Goal: Task Accomplishment & Management: Complete application form

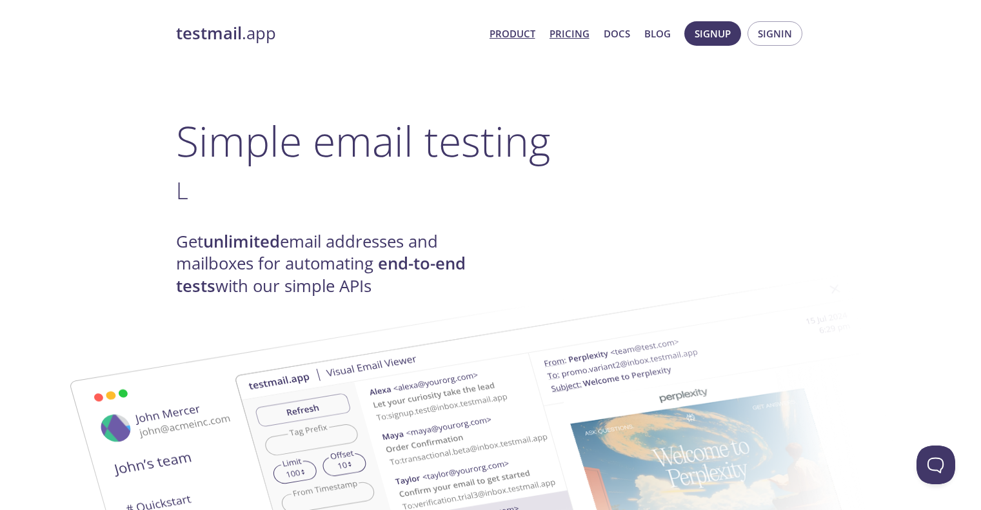
click at [576, 33] on link "Pricing" at bounding box center [570, 33] width 40 height 17
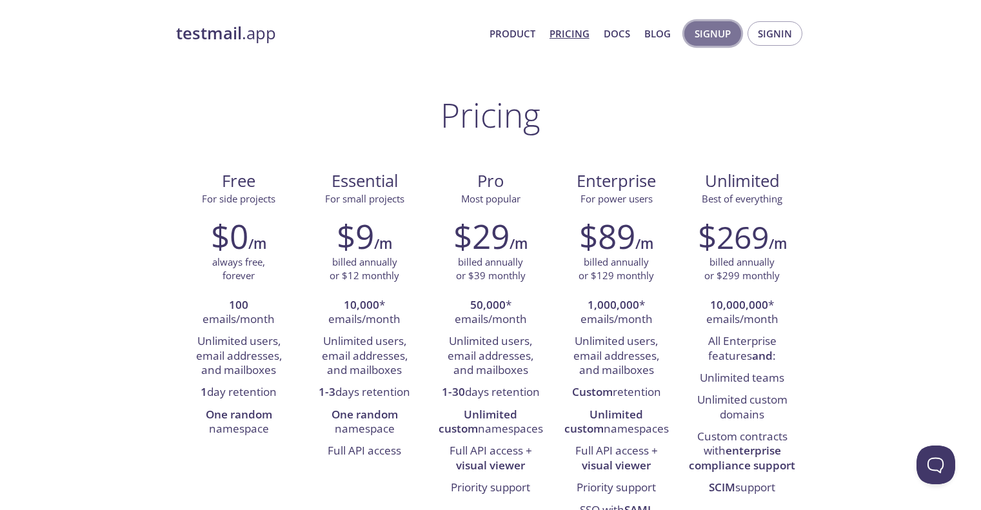
click at [706, 33] on span "Signup" at bounding box center [713, 33] width 36 height 17
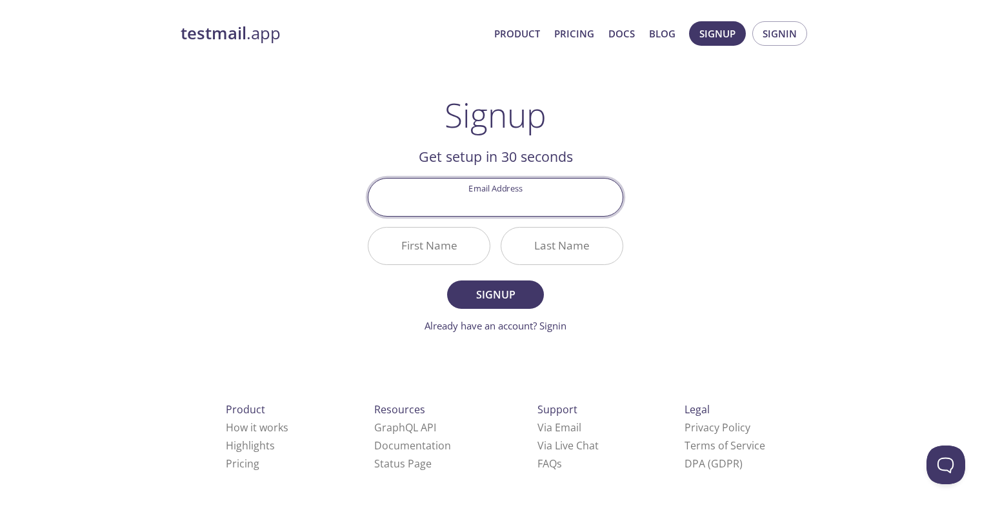
click at [475, 199] on input "Email Address" at bounding box center [495, 197] width 254 height 37
type input "[EMAIL_ADDRESS][DOMAIN_NAME]"
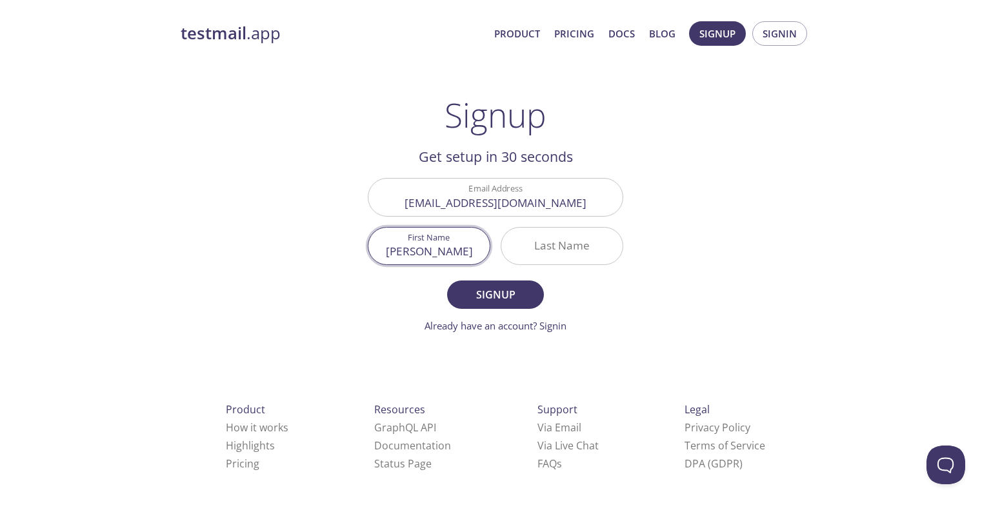
type input "[PERSON_NAME]"
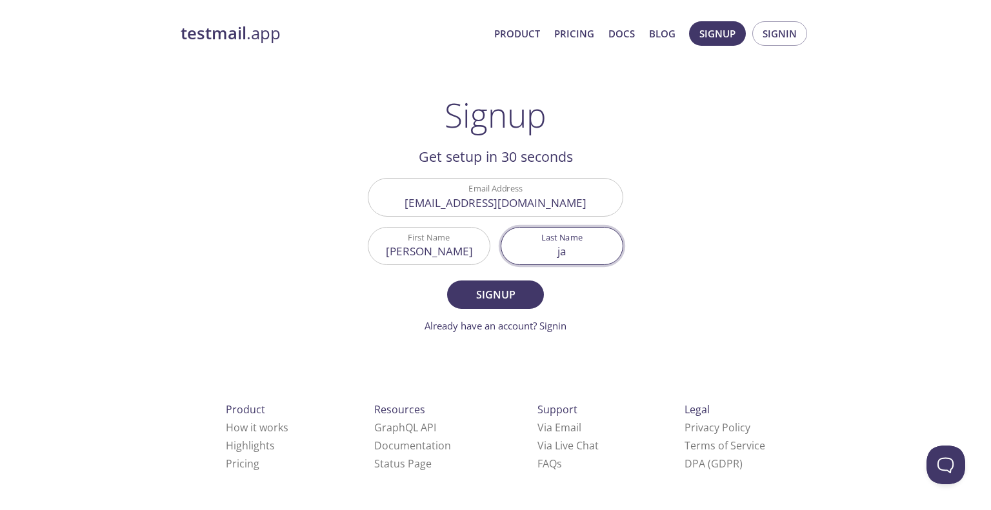
type input "j"
type input "shaik"
click at [447, 281] on button "Signup" at bounding box center [495, 295] width 97 height 28
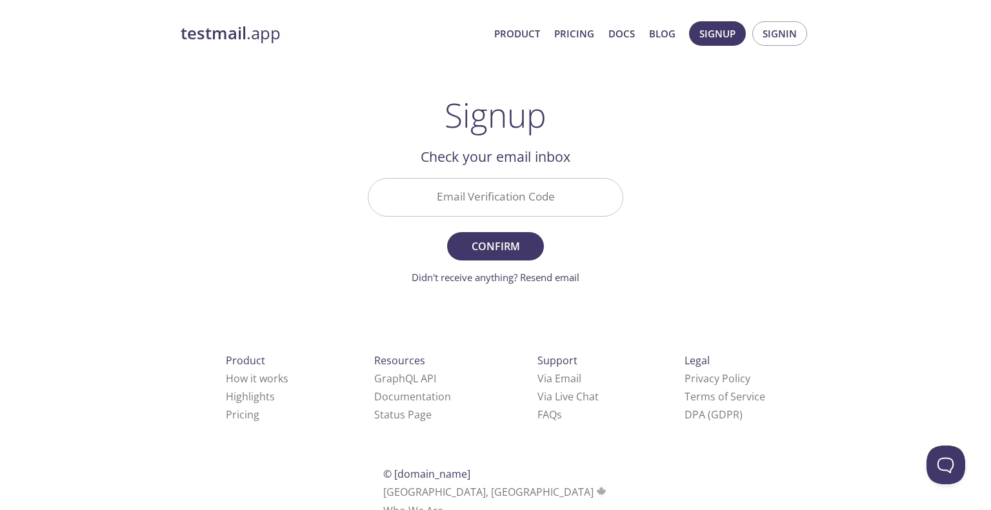
click at [510, 190] on input "Email Verification Code" at bounding box center [495, 197] width 254 height 37
click at [549, 206] on input "Email Verification Code" at bounding box center [495, 197] width 254 height 37
paste input "N7GZ8MN"
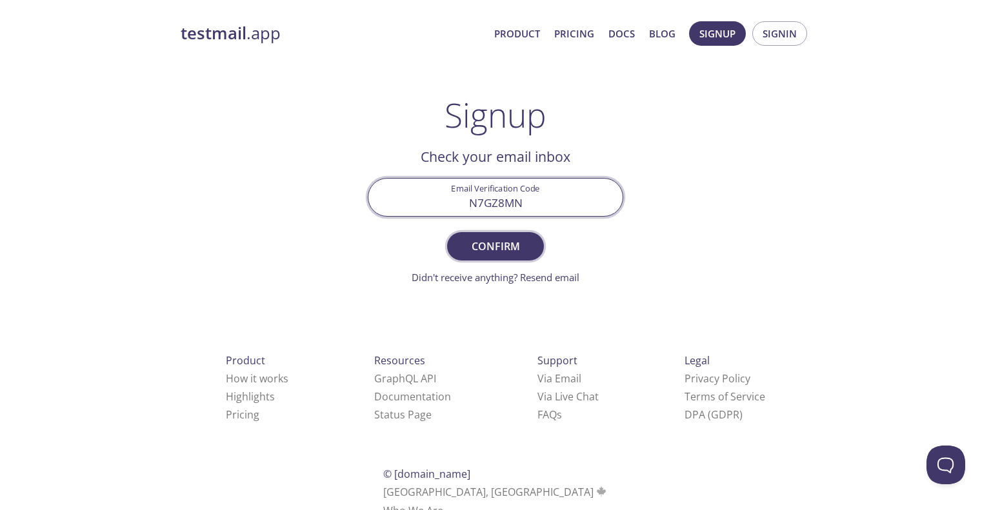
type input "N7GZ8MN"
click at [518, 237] on span "Confirm" at bounding box center [495, 246] width 68 height 18
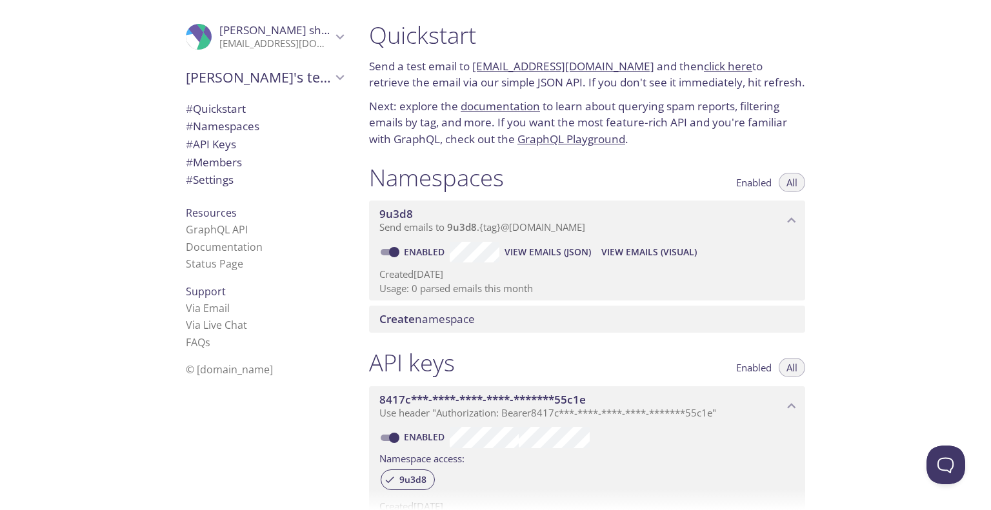
click at [213, 106] on span "# Quickstart" at bounding box center [216, 108] width 60 height 15
click at [195, 308] on link "Via Email" at bounding box center [208, 308] width 44 height 14
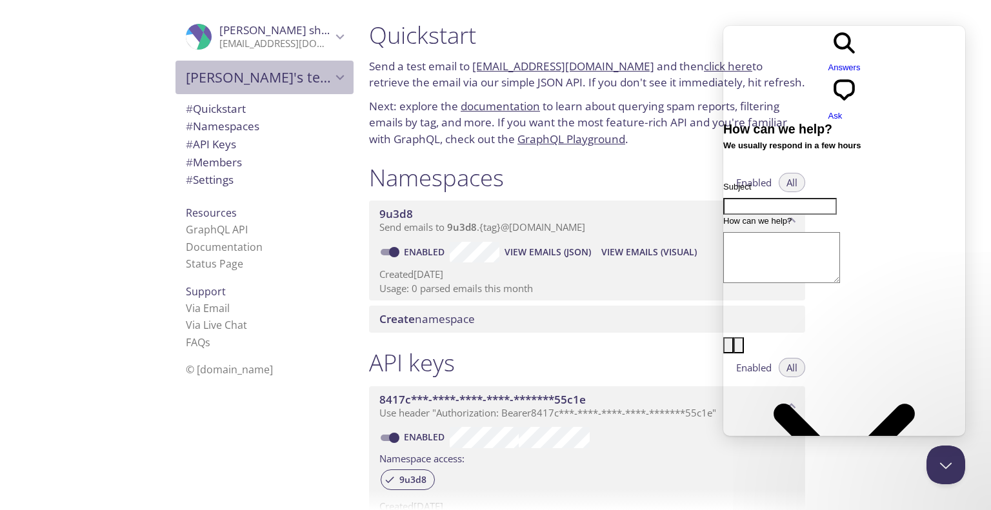
click at [281, 77] on span "[PERSON_NAME]'s team" at bounding box center [259, 77] width 146 height 18
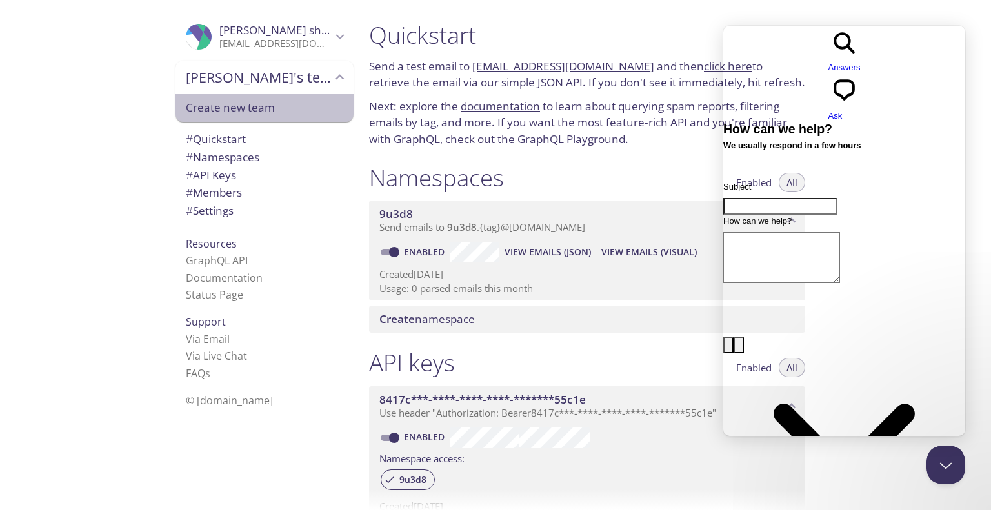
click at [239, 106] on span "Create new team" at bounding box center [264, 107] width 157 height 17
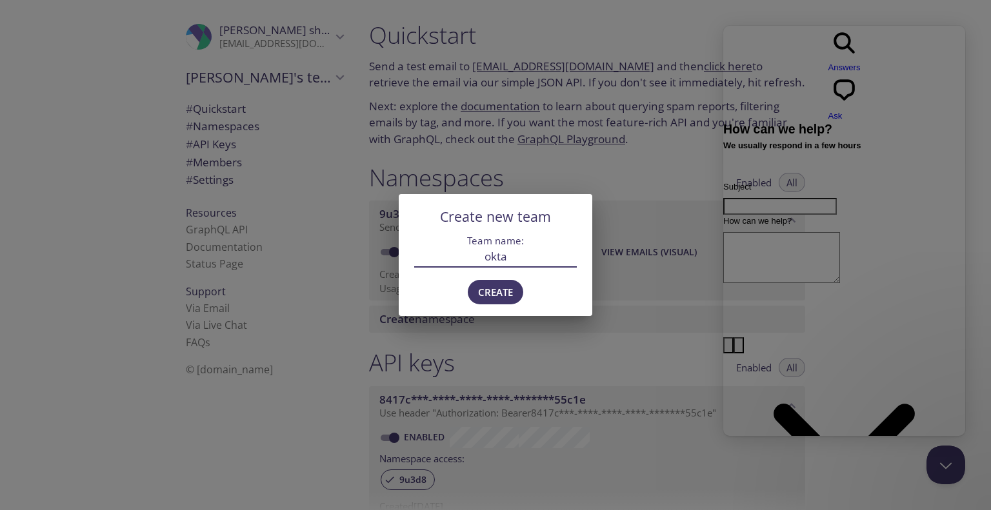
type input "okta"
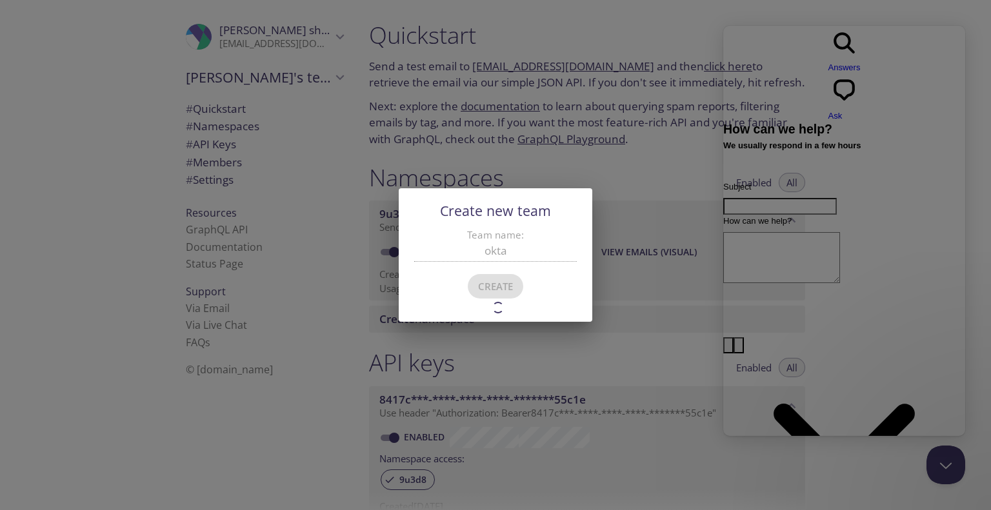
type input "okta"
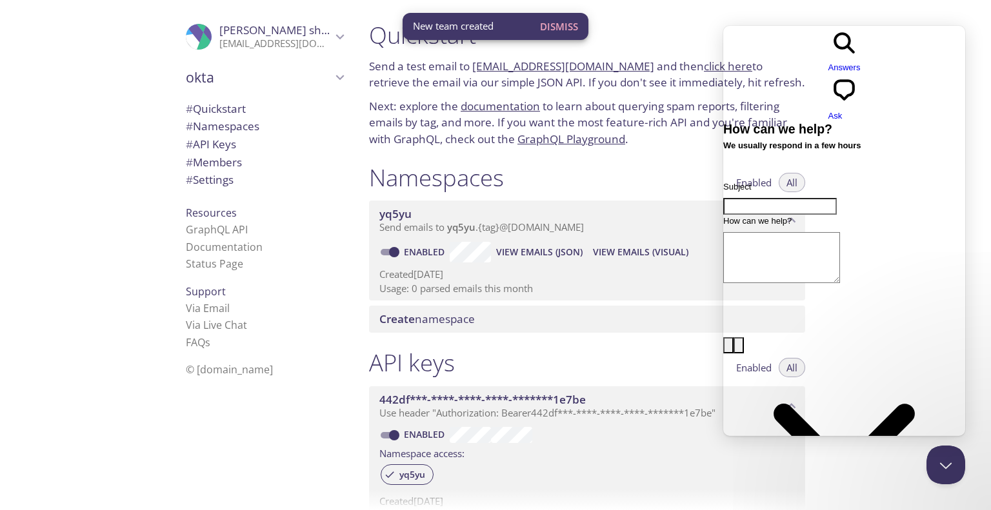
scroll to position [21, 0]
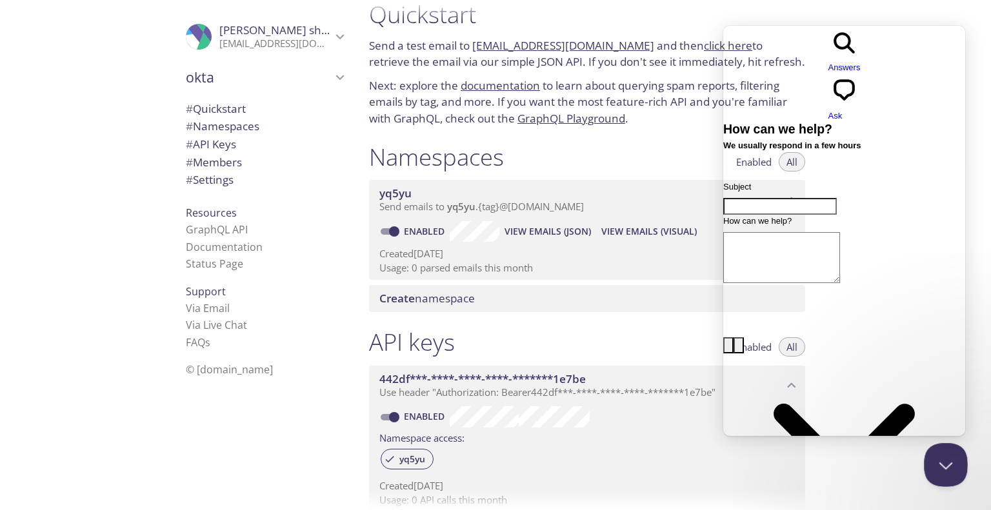
click at [942, 468] on button "Close Beacon popover" at bounding box center [943, 462] width 39 height 39
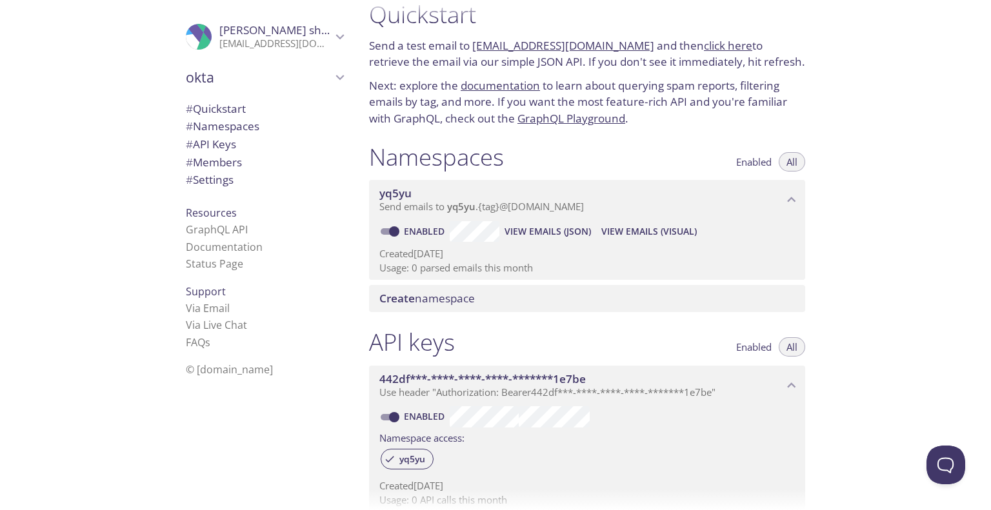
scroll to position [0, 0]
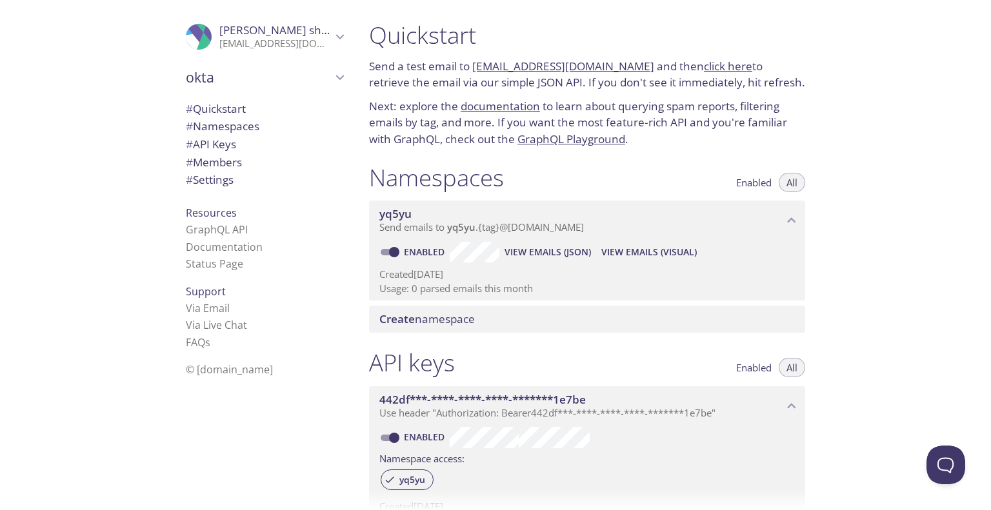
click at [332, 81] on icon "okta" at bounding box center [340, 77] width 17 height 17
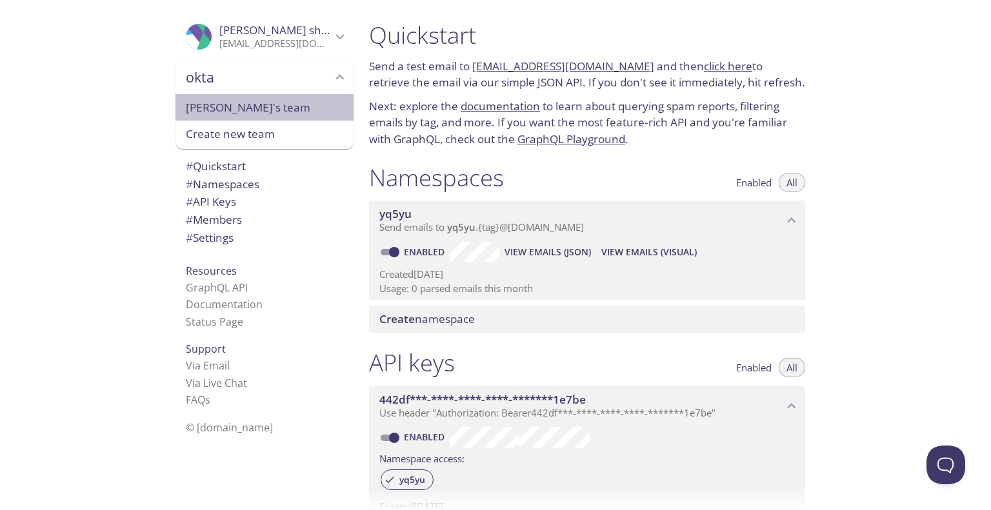
click at [214, 113] on span "[PERSON_NAME]'s team" at bounding box center [264, 107] width 157 height 17
type input "[PERSON_NAME]'s team"
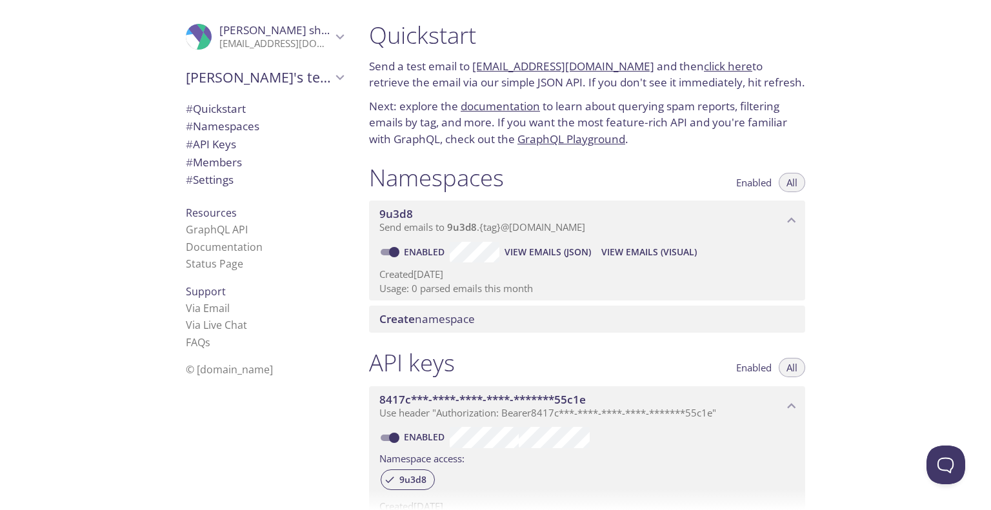
scroll to position [21, 0]
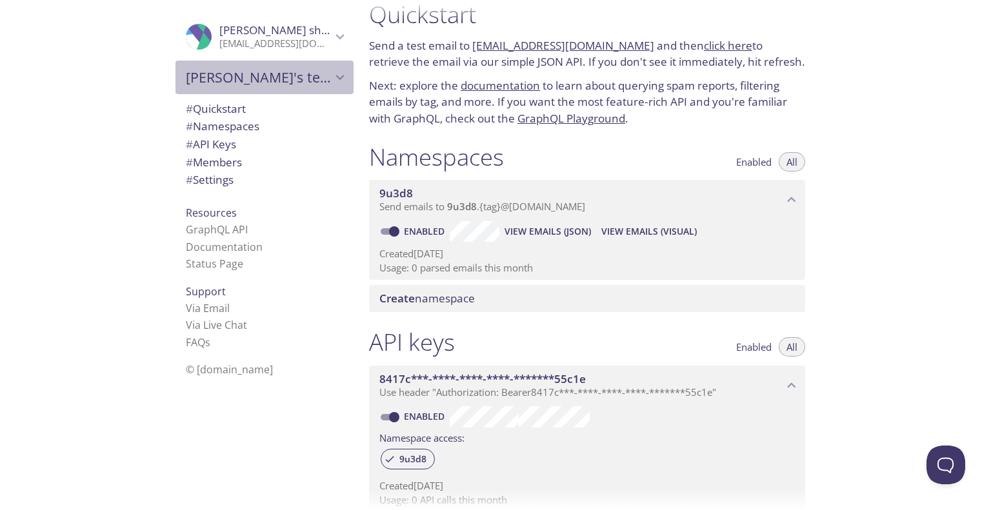
click at [272, 87] on div "[PERSON_NAME]'s team" at bounding box center [264, 78] width 178 height 34
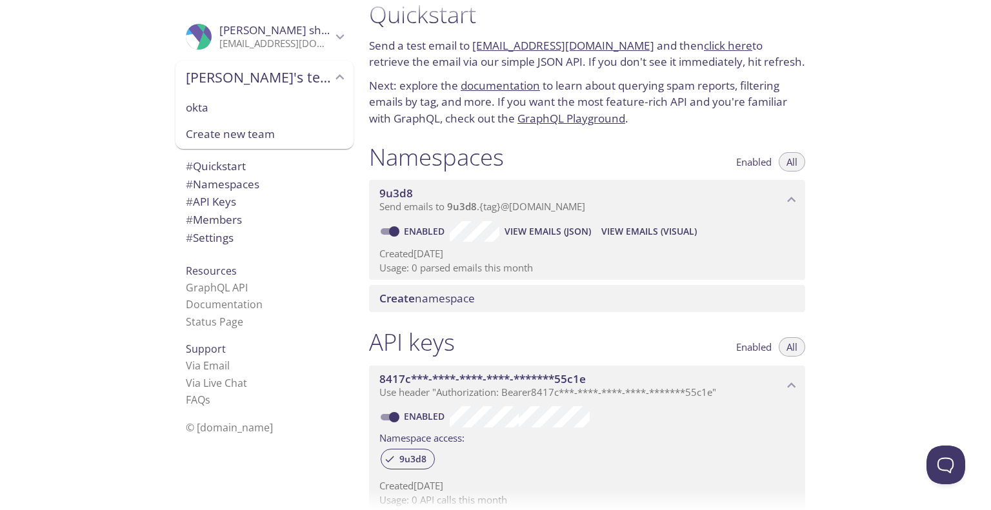
click at [232, 125] on div "Create new team" at bounding box center [264, 135] width 178 height 28
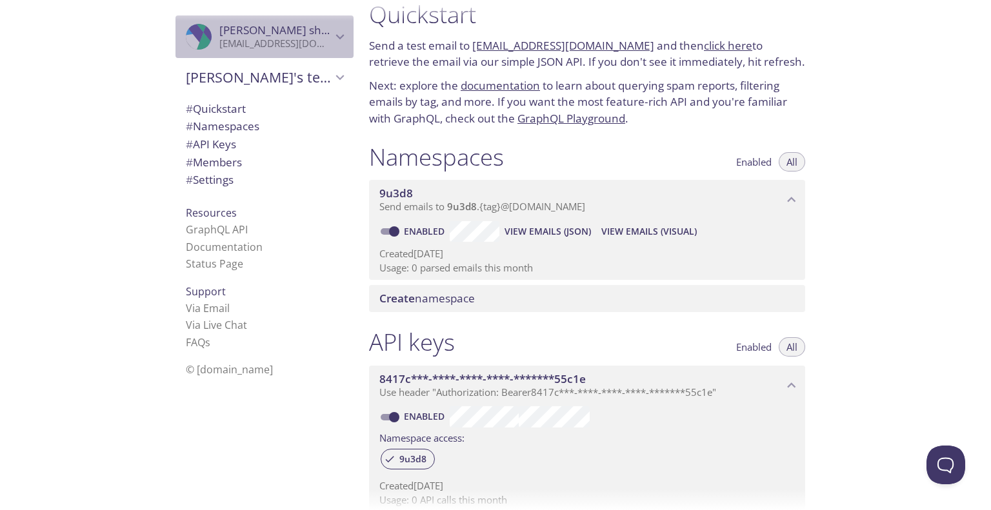
click at [332, 42] on icon "Abdul shaik" at bounding box center [340, 36] width 17 height 17
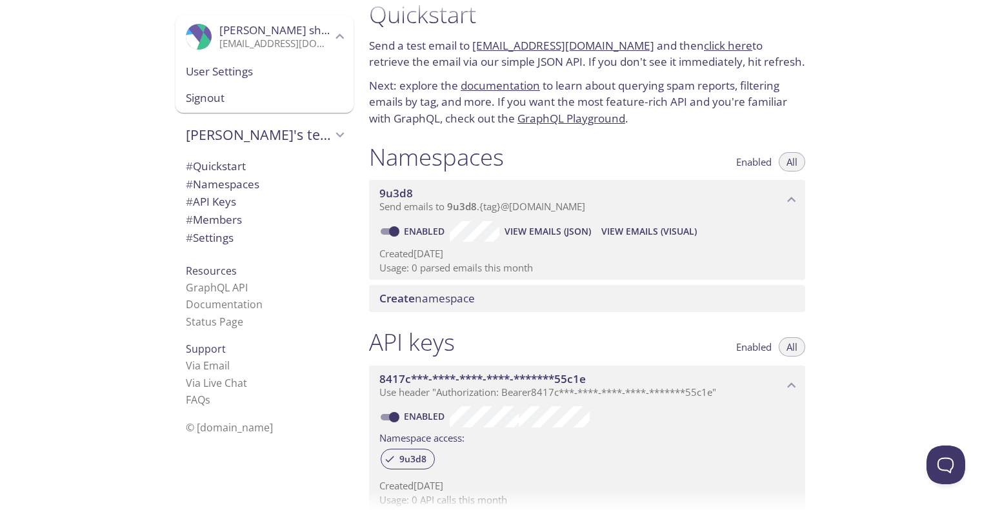
click at [234, 79] on div "User Settings" at bounding box center [264, 71] width 178 height 27
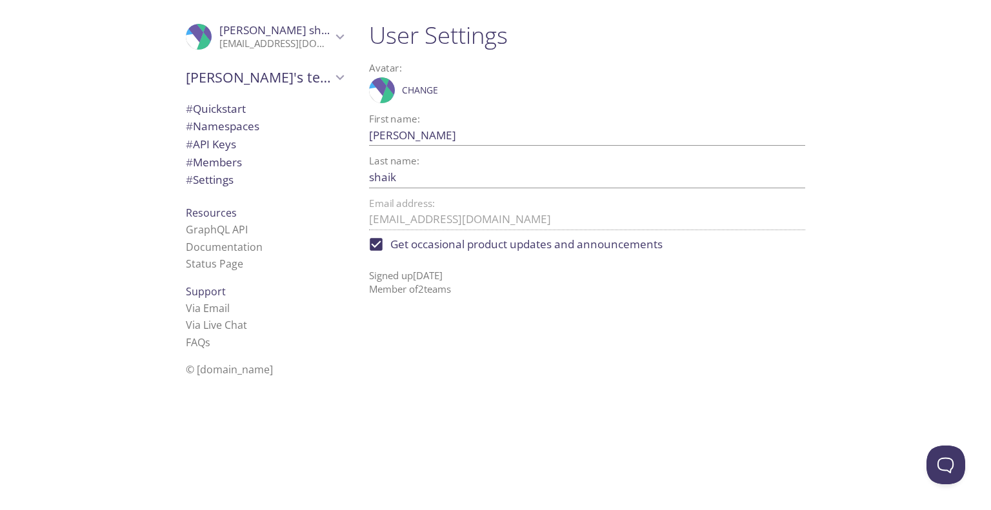
click at [213, 131] on span "# Namespaces" at bounding box center [223, 126] width 74 height 15
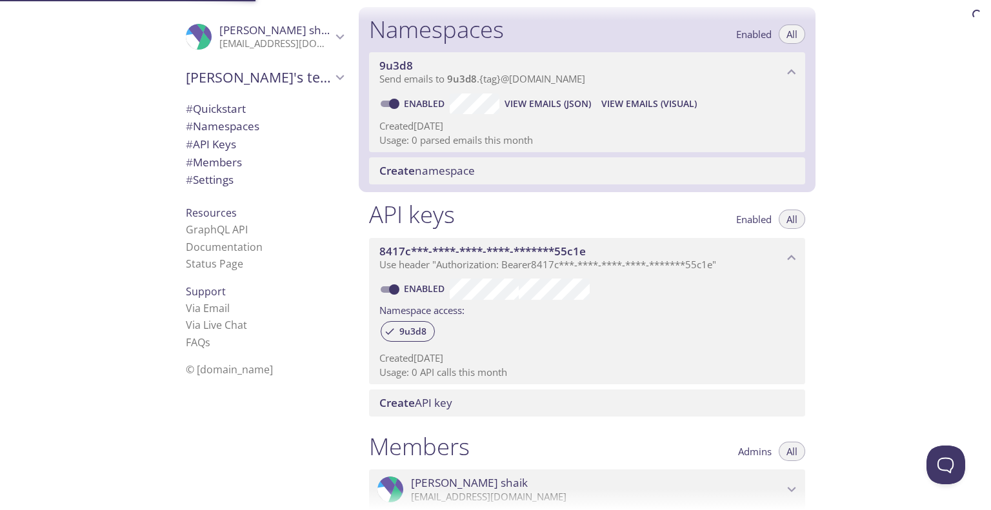
scroll to position [163, 0]
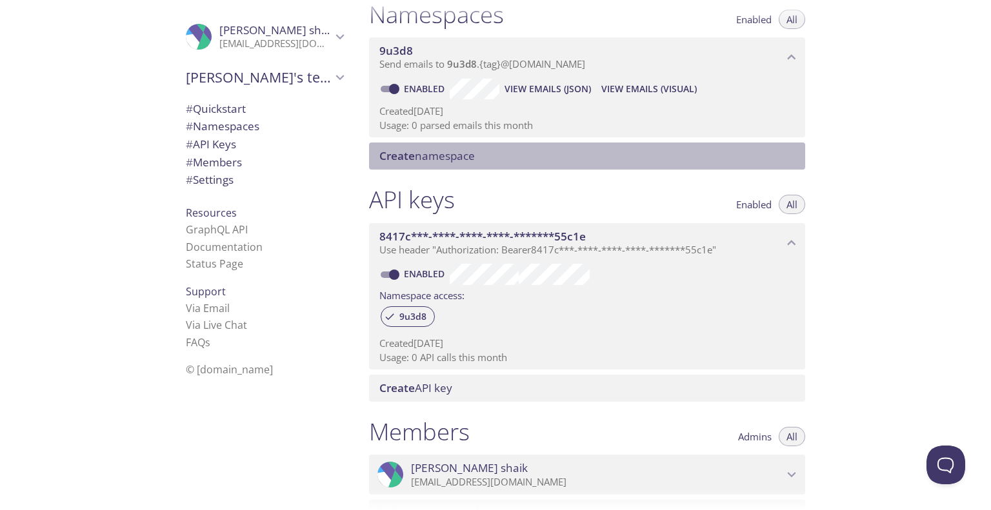
click at [443, 154] on span "Create namespace" at bounding box center [426, 155] width 95 height 15
click at [237, 146] on span "# API Keys" at bounding box center [264, 144] width 157 height 17
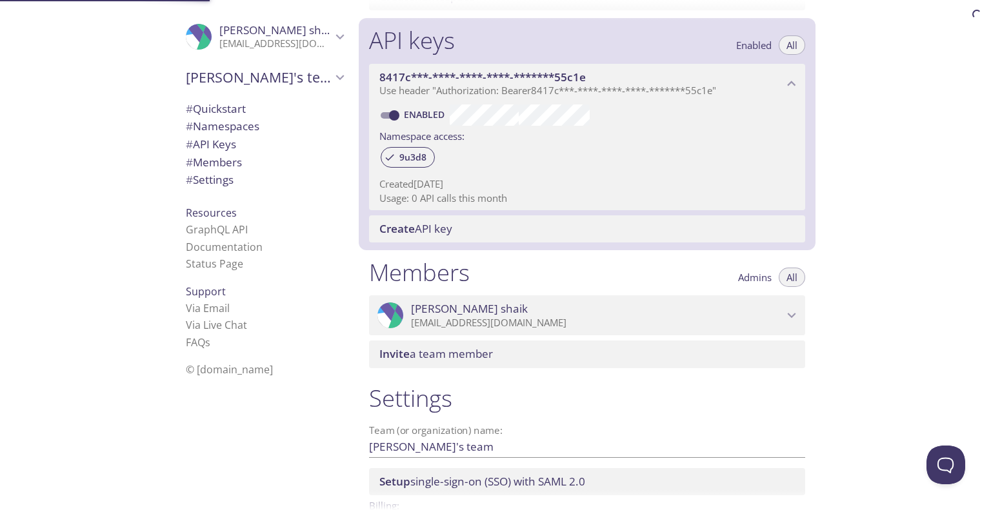
scroll to position [348, 0]
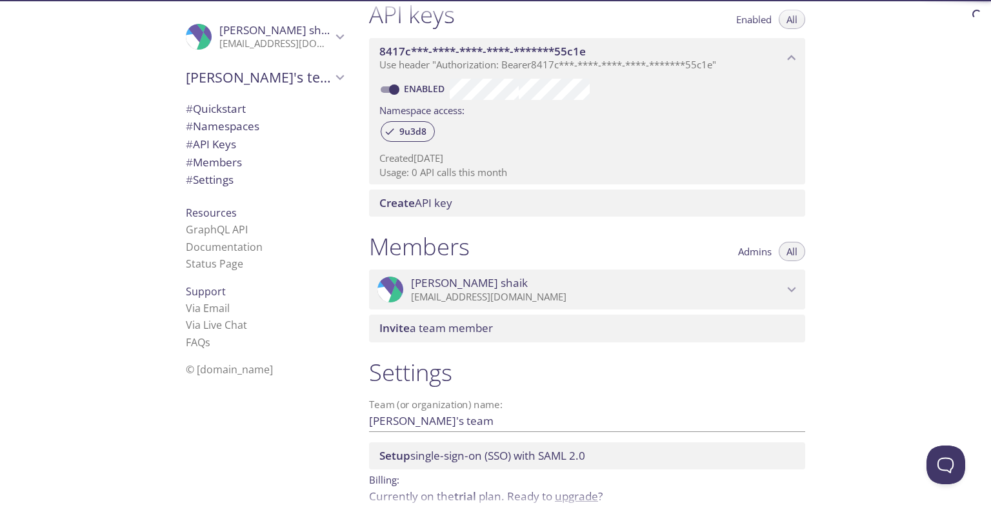
click at [223, 97] on div "# Quickstart # Namespaces # API Keys # Members # Settings" at bounding box center [264, 148] width 178 height 103
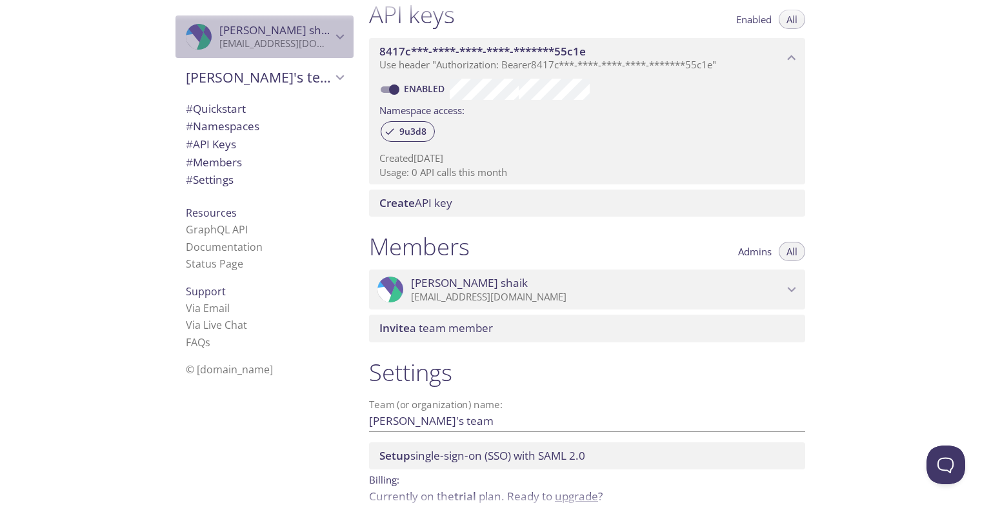
click at [257, 43] on p "[EMAIL_ADDRESS][DOMAIN_NAME]" at bounding box center [275, 43] width 112 height 13
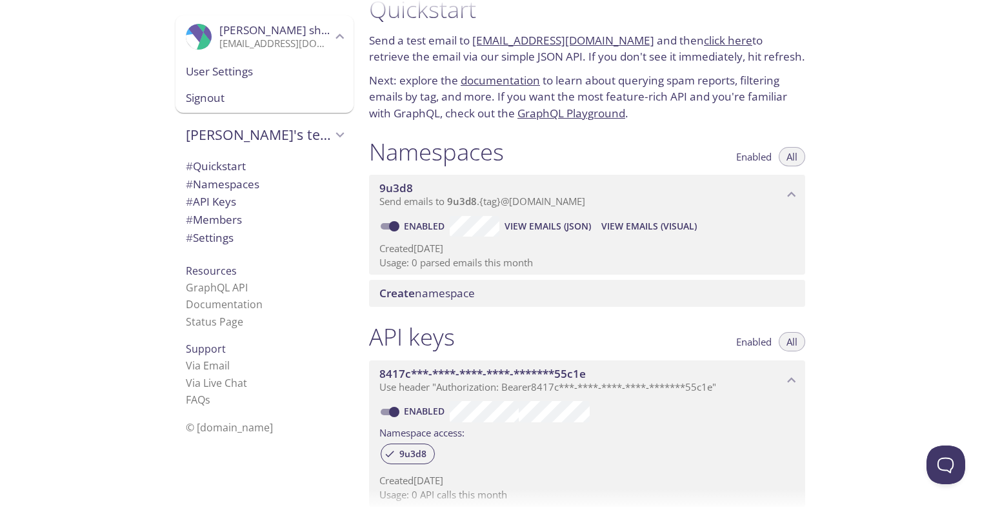
scroll to position [0, 0]
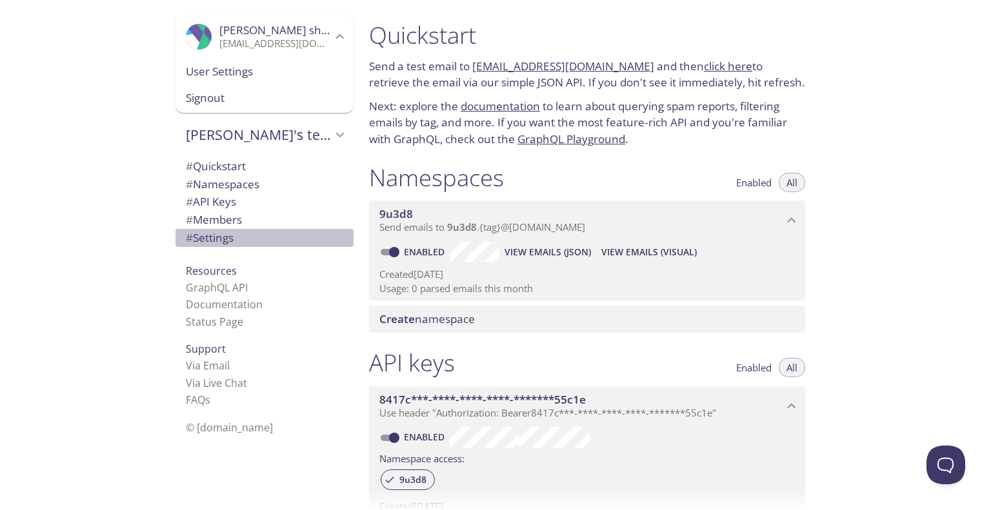
click at [210, 232] on span "# Settings" at bounding box center [210, 237] width 48 height 15
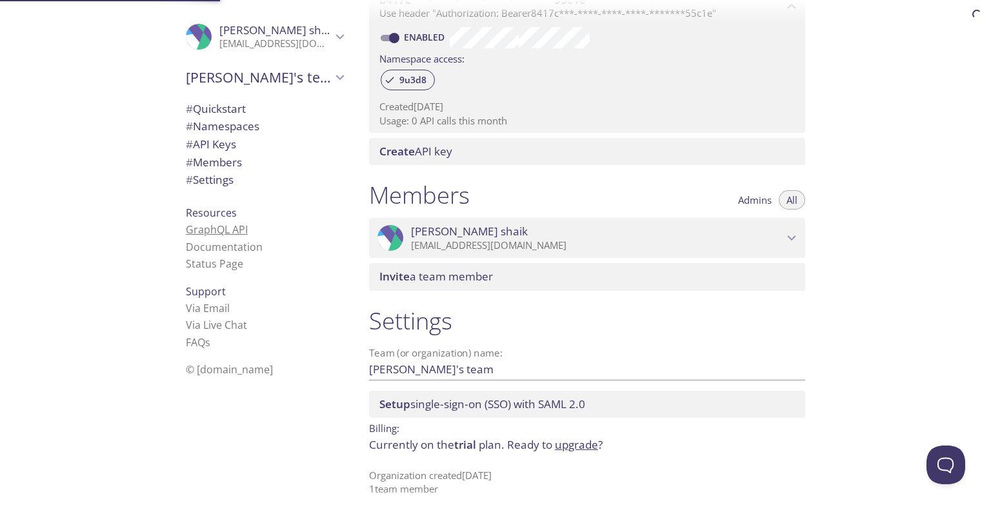
scroll to position [407, 0]
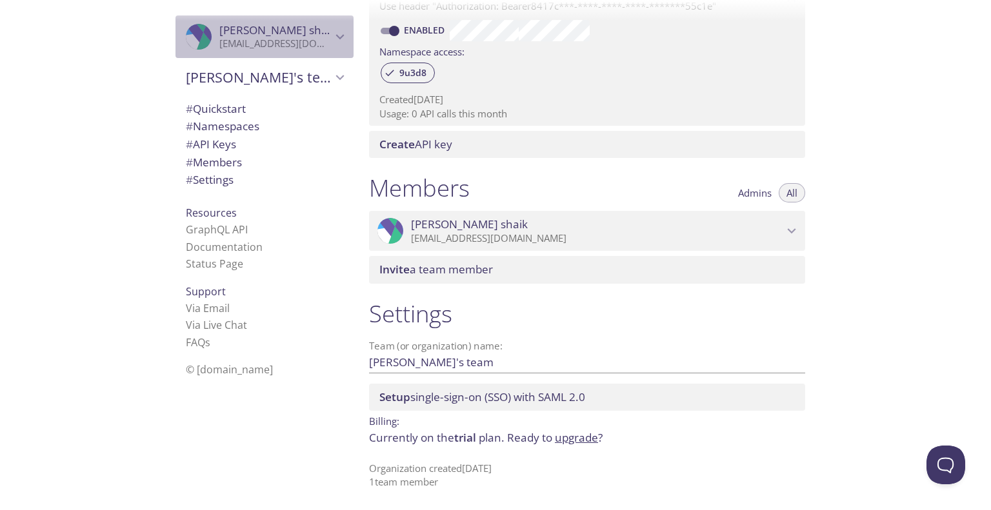
click at [265, 37] on p "[EMAIL_ADDRESS][DOMAIN_NAME]" at bounding box center [275, 43] width 112 height 13
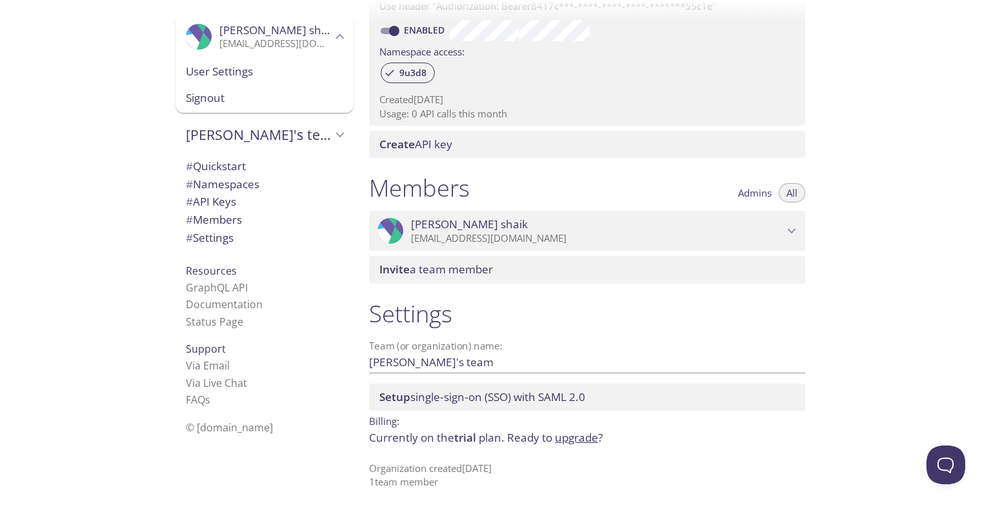
click at [212, 74] on span "User Settings" at bounding box center [264, 71] width 157 height 17
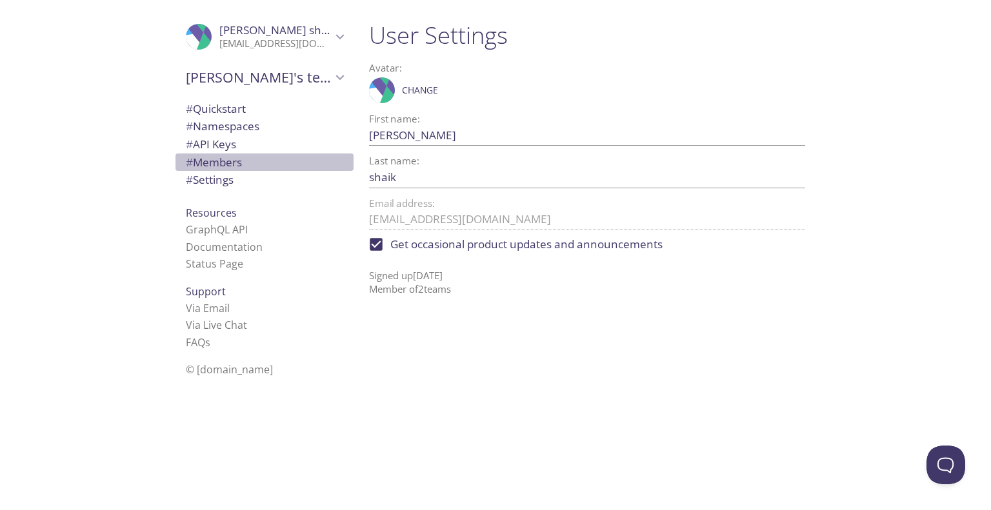
click at [205, 165] on span "# Members" at bounding box center [214, 162] width 56 height 15
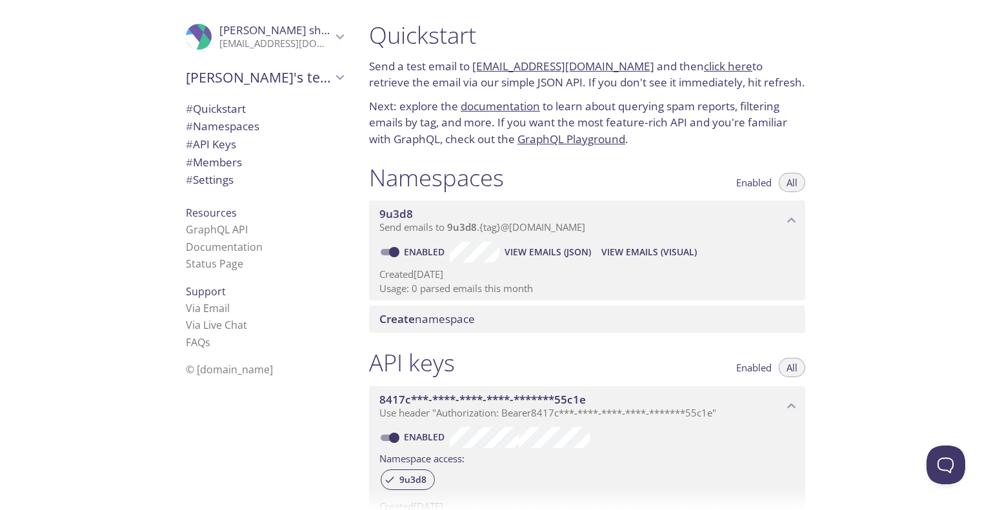
click at [470, 111] on link "documentation" at bounding box center [500, 106] width 79 height 15
